Goal: Find contact information: Find contact information

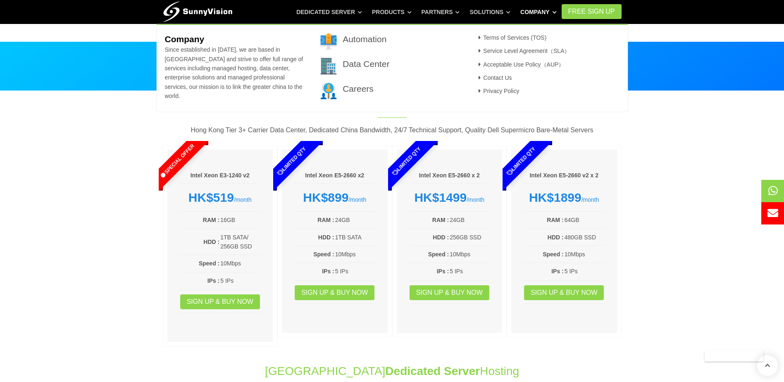
scroll to position [645, 0]
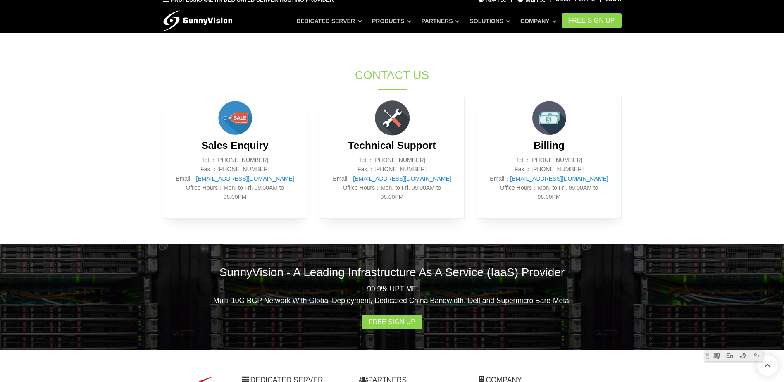
scroll to position [529, 0]
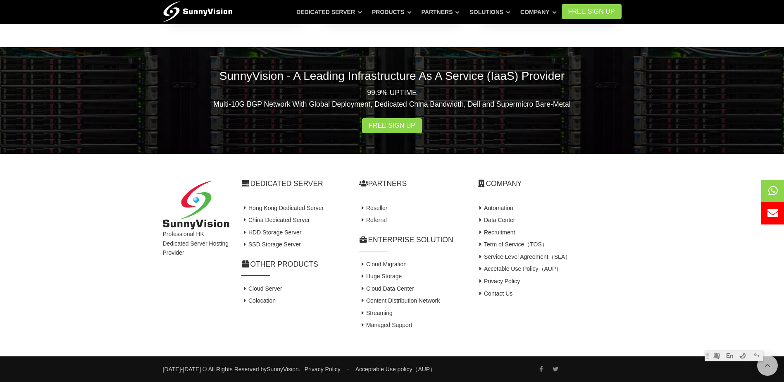
click at [209, 10] on img at bounding box center [198, 10] width 70 height 21
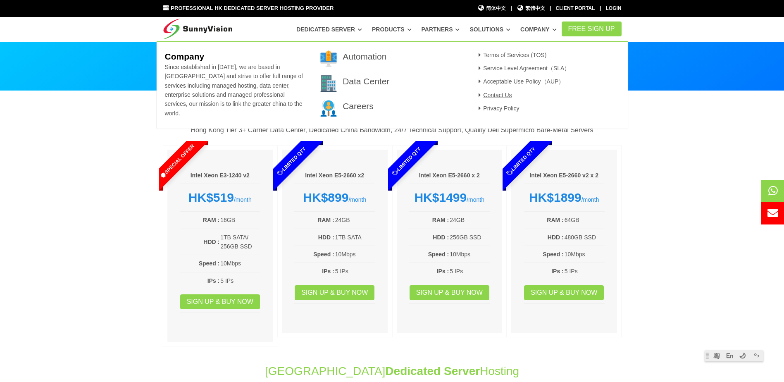
click at [494, 95] on link "Contact Us" at bounding box center [494, 95] width 36 height 7
click at [484, 96] on link "Contact Us" at bounding box center [494, 95] width 36 height 7
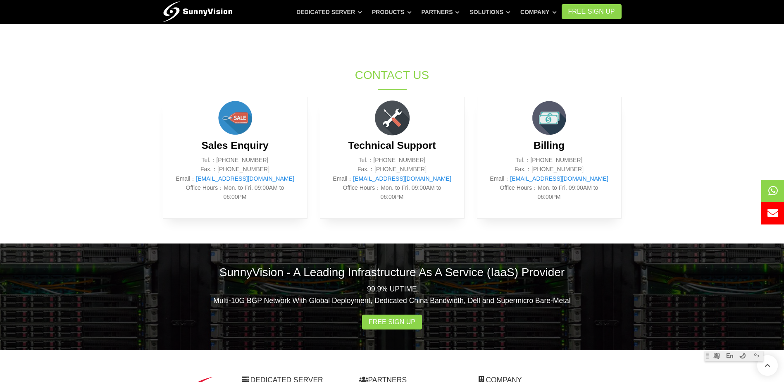
scroll to position [124, 0]
